Goal: Check status: Check status

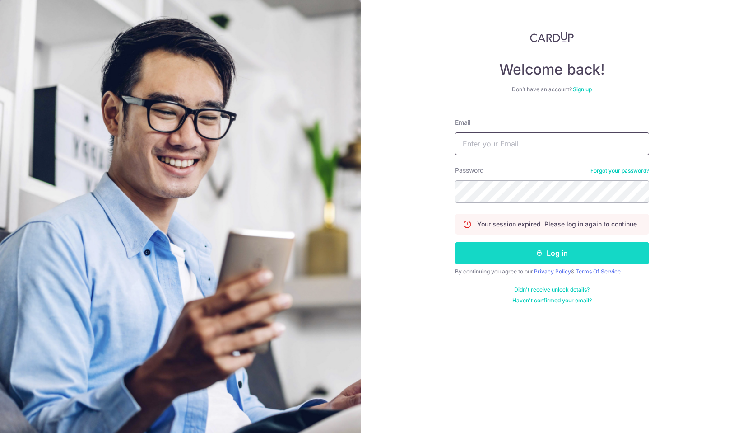
type input "[EMAIL_ADDRESS][DOMAIN_NAME]"
click at [515, 257] on button "Log in" at bounding box center [552, 253] width 194 height 23
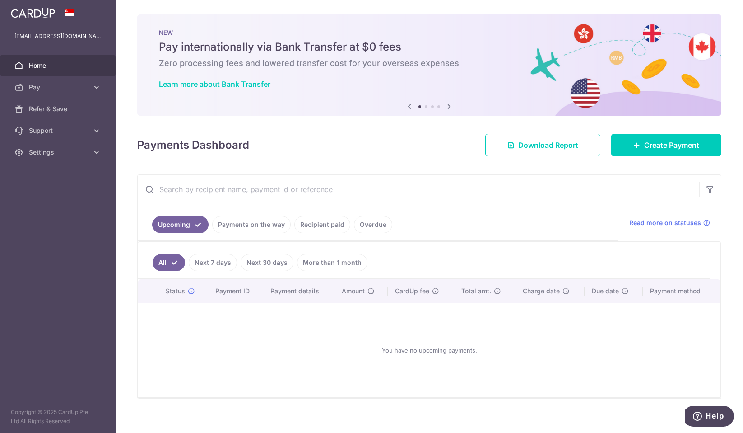
click at [315, 223] on link "Recipient paid" at bounding box center [322, 224] width 56 height 17
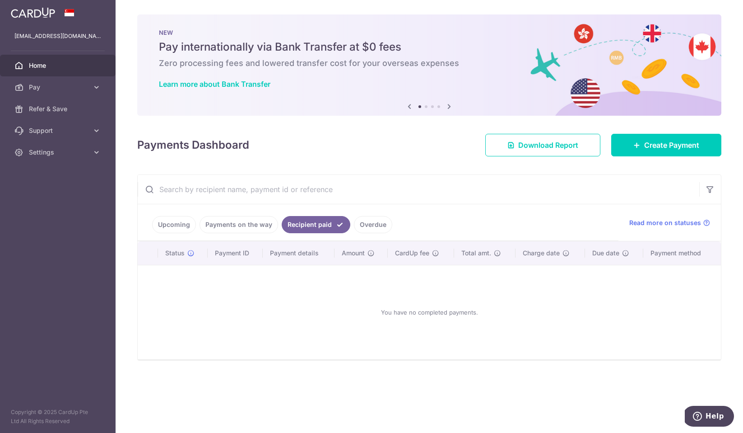
click at [270, 225] on link "Payments on the way" at bounding box center [239, 224] width 79 height 17
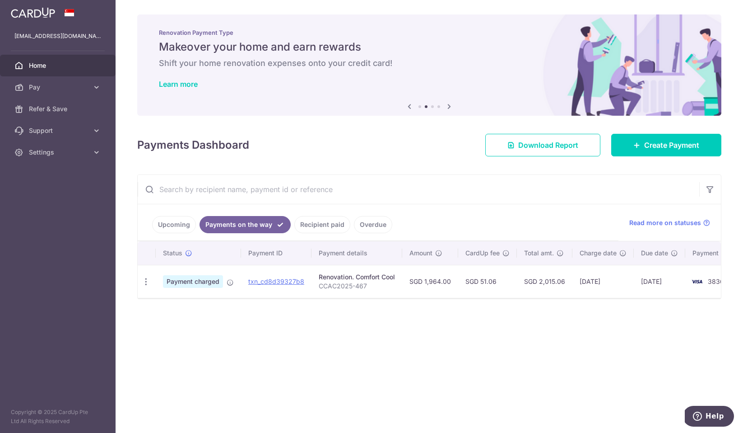
click at [384, 223] on link "Overdue" at bounding box center [373, 224] width 38 height 17
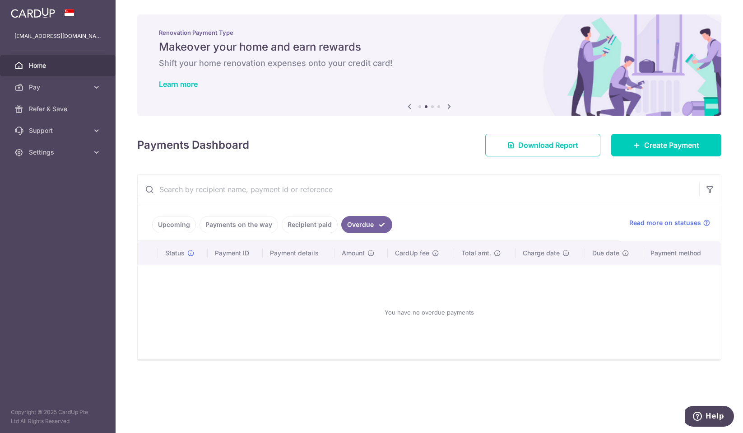
click at [316, 223] on link "Recipient paid" at bounding box center [310, 224] width 56 height 17
